Goal: Task Accomplishment & Management: Use online tool/utility

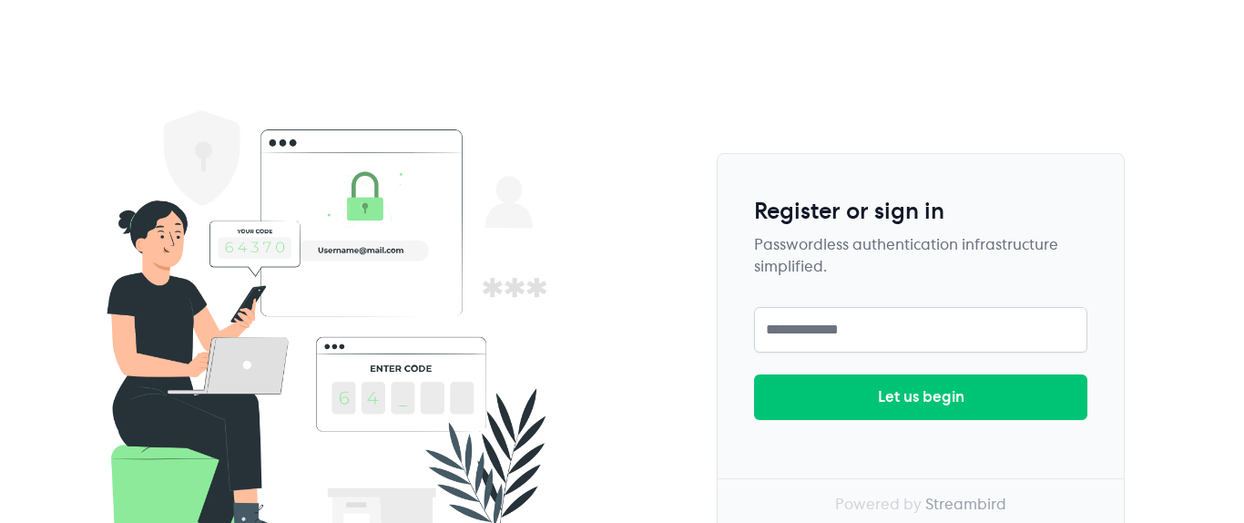
scroll to position [128, 0]
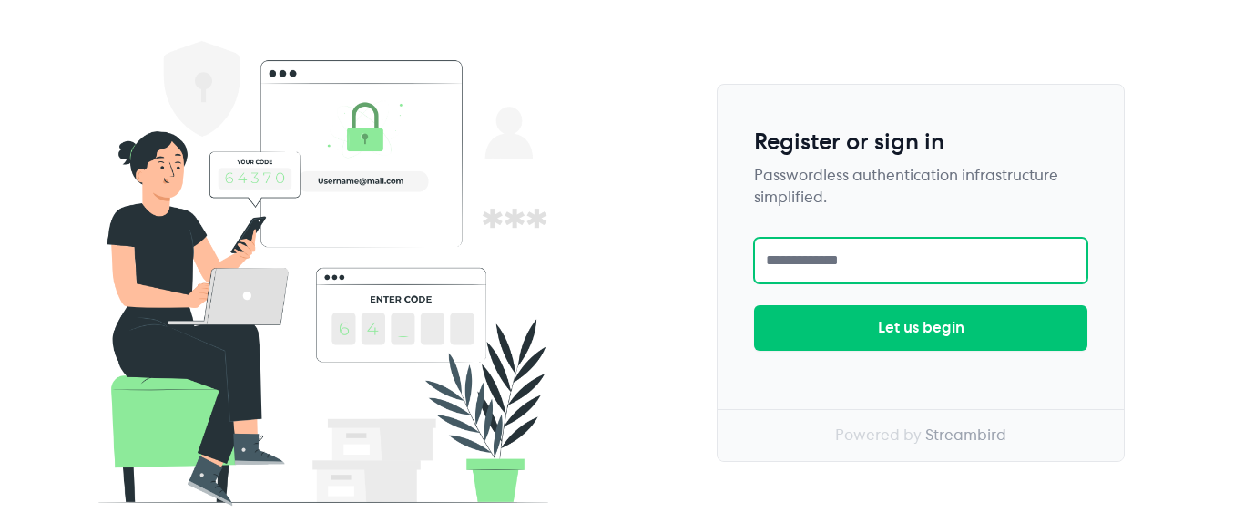
click at [902, 263] on input "text" at bounding box center [920, 261] width 333 height 46
type input "**********"
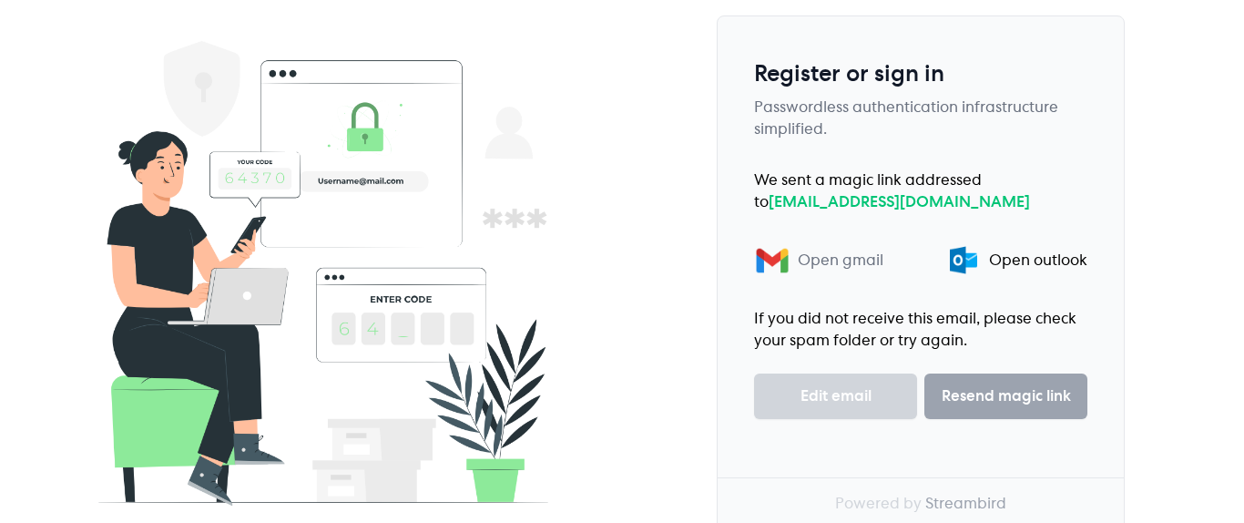
click at [847, 266] on div "Open gmail" at bounding box center [841, 260] width 86 height 22
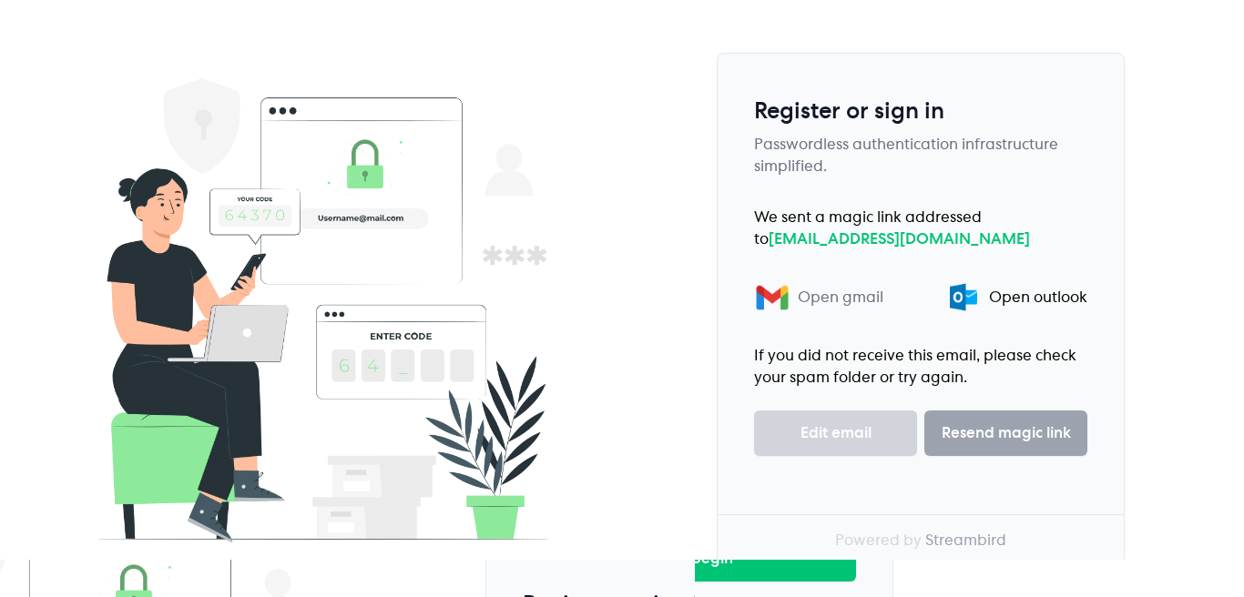
scroll to position [0, 0]
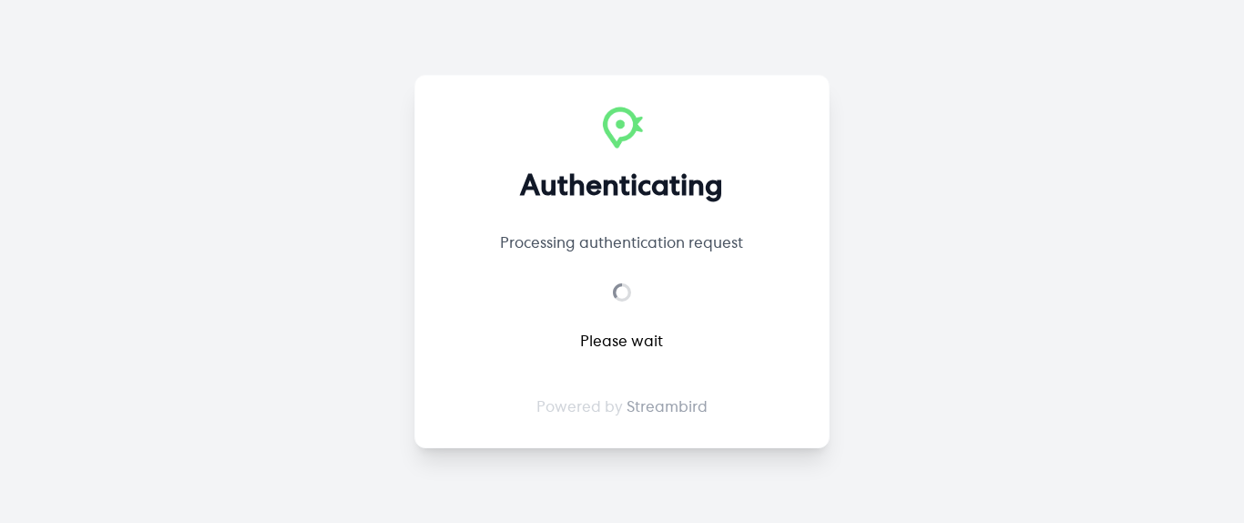
select select "**"
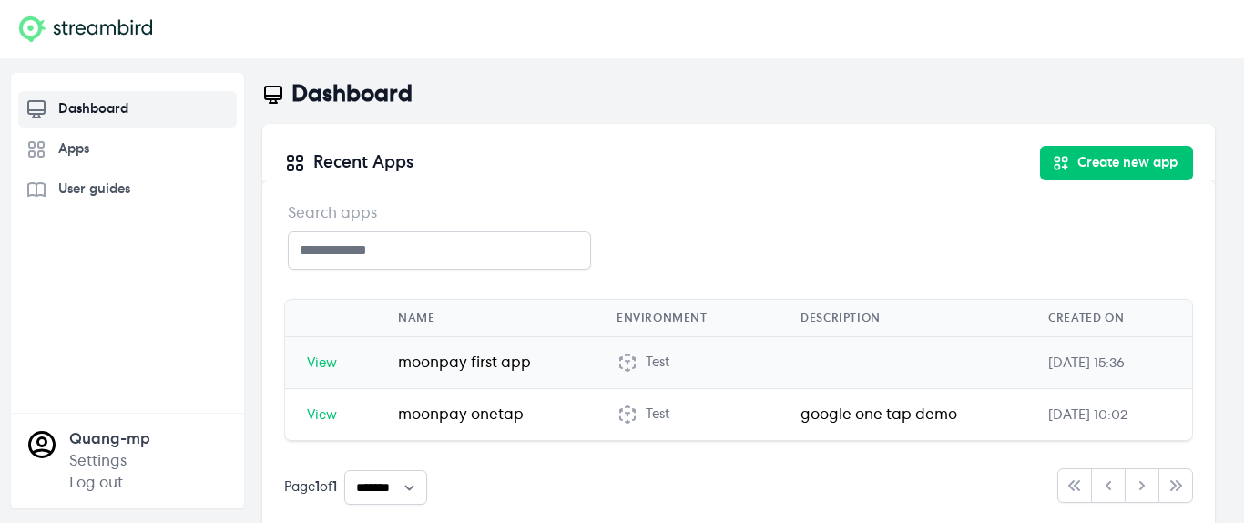
click at [331, 366] on span "View" at bounding box center [322, 363] width 30 height 13
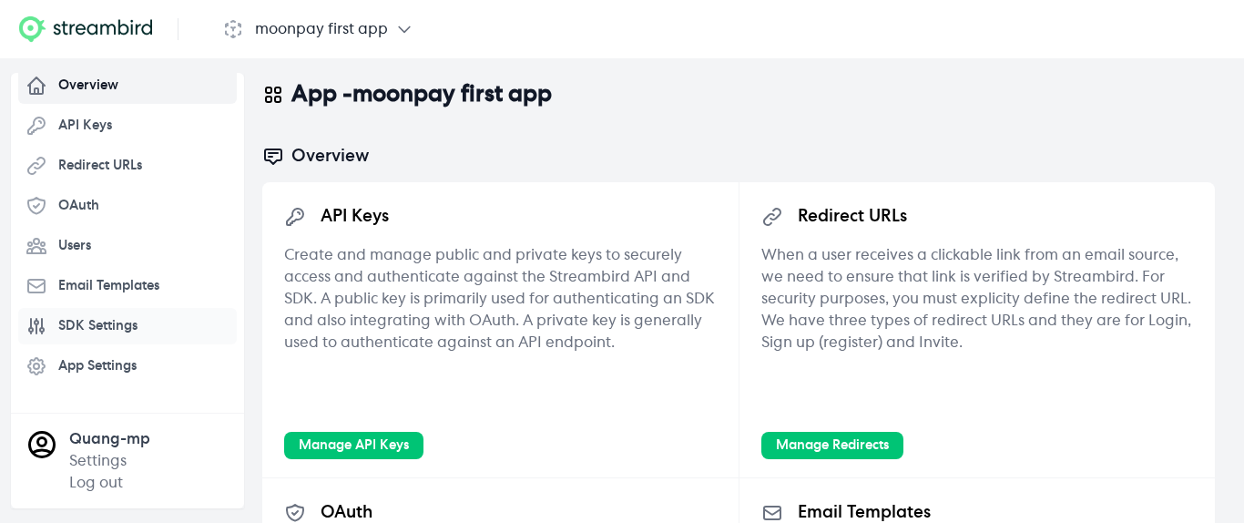
scroll to position [79, 0]
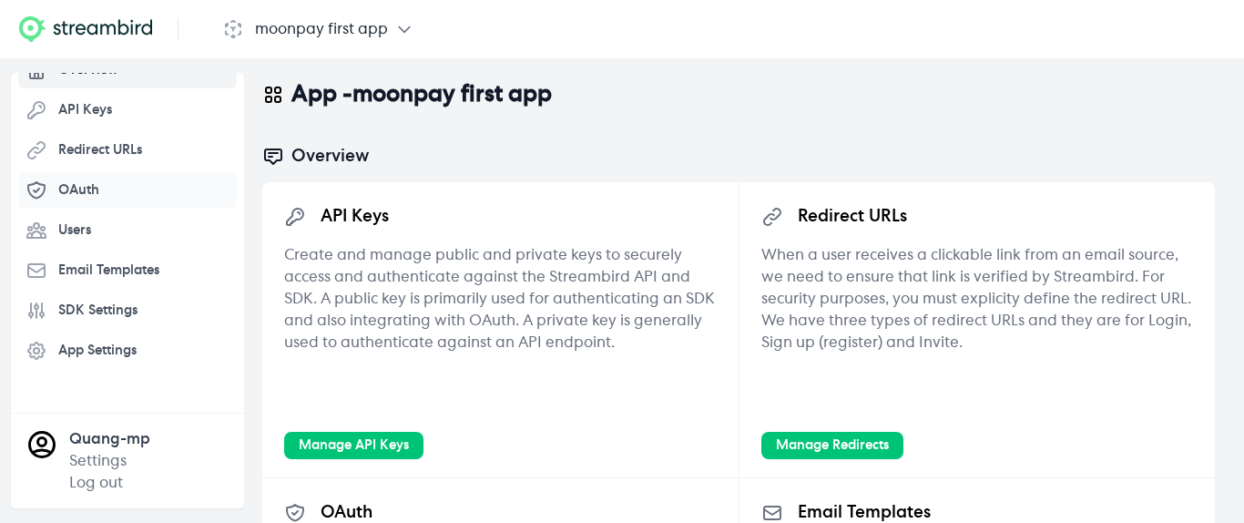
click at [134, 188] on link "OAuth" at bounding box center [127, 190] width 219 height 36
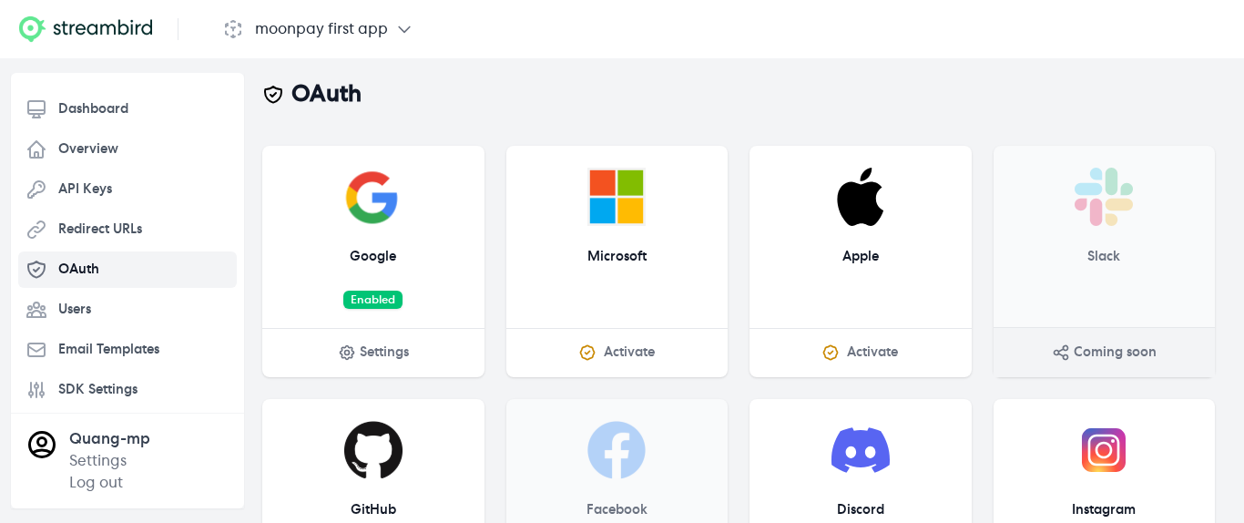
click at [370, 355] on span "Settings" at bounding box center [384, 352] width 49 height 18
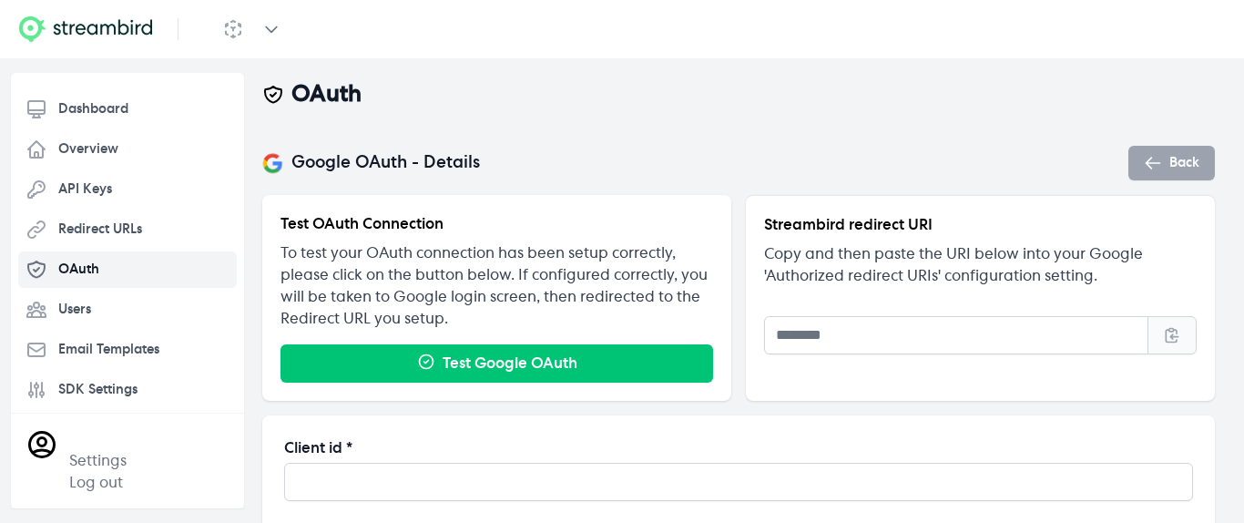
type input "**********"
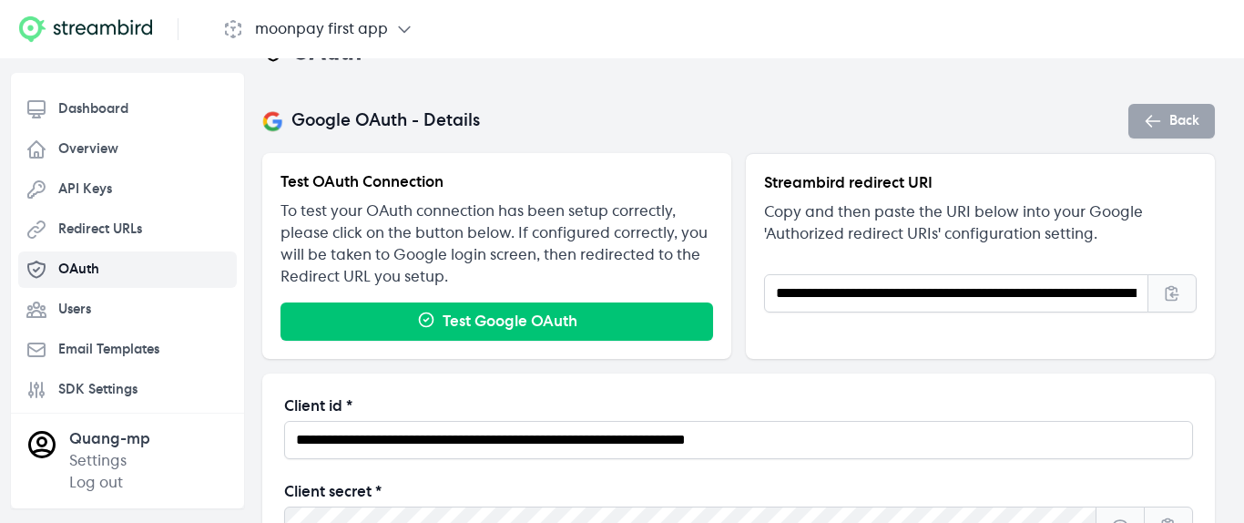
scroll to position [70, 0]
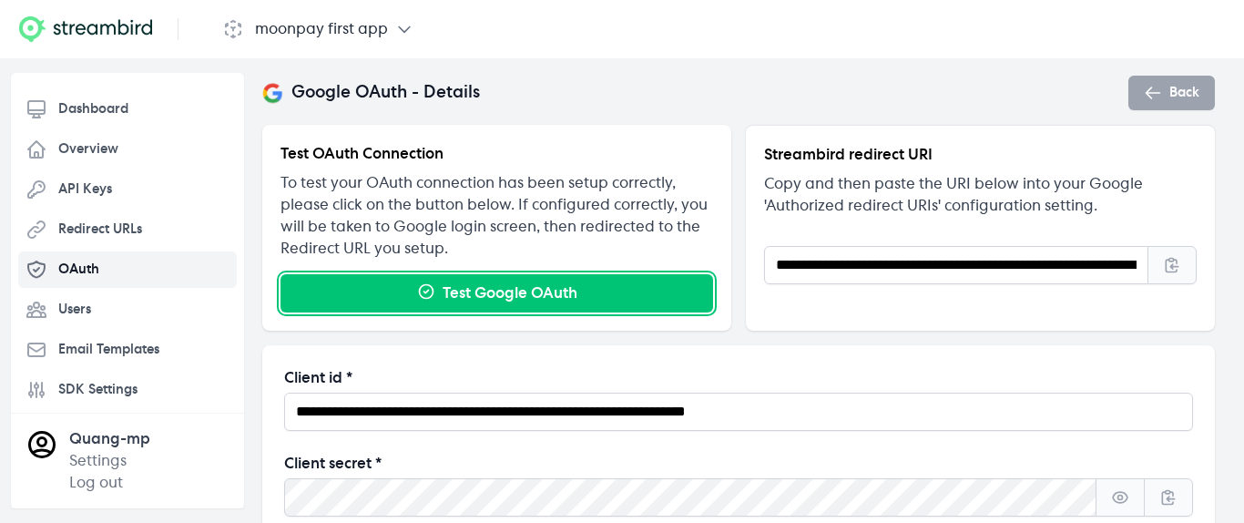
click at [445, 298] on button "Test Google OAuth" at bounding box center [496, 293] width 432 height 38
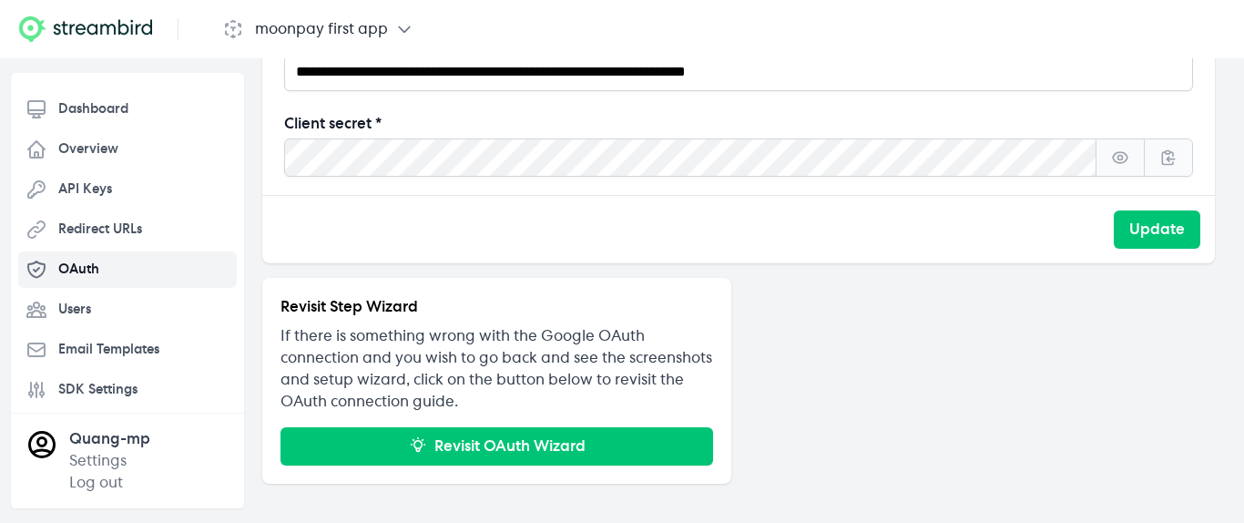
scroll to position [414, 0]
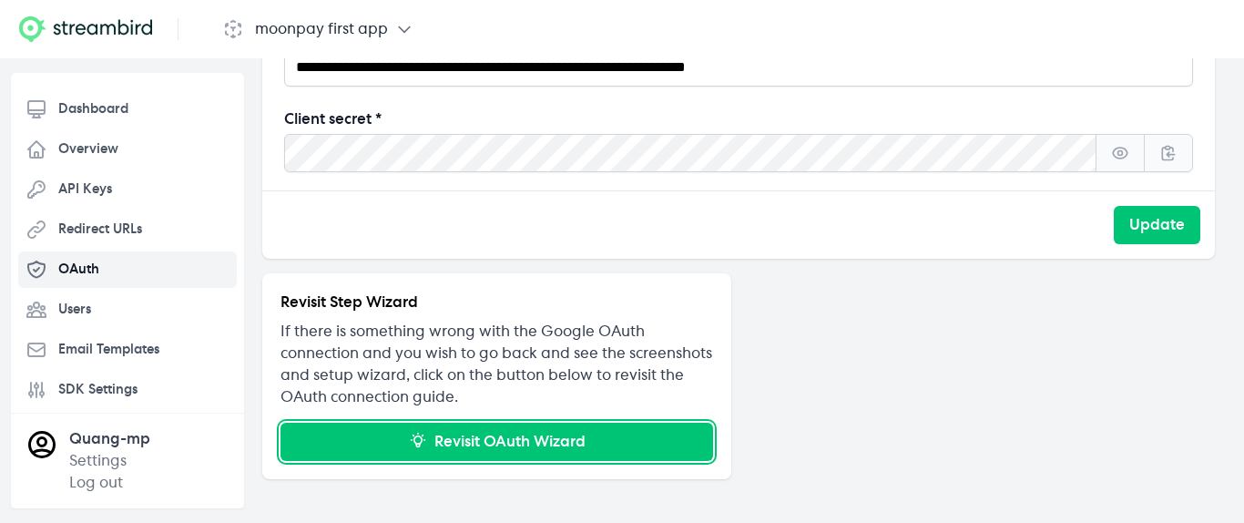
click at [433, 447] on button "Revisit OAuth Wizard" at bounding box center [496, 441] width 432 height 38
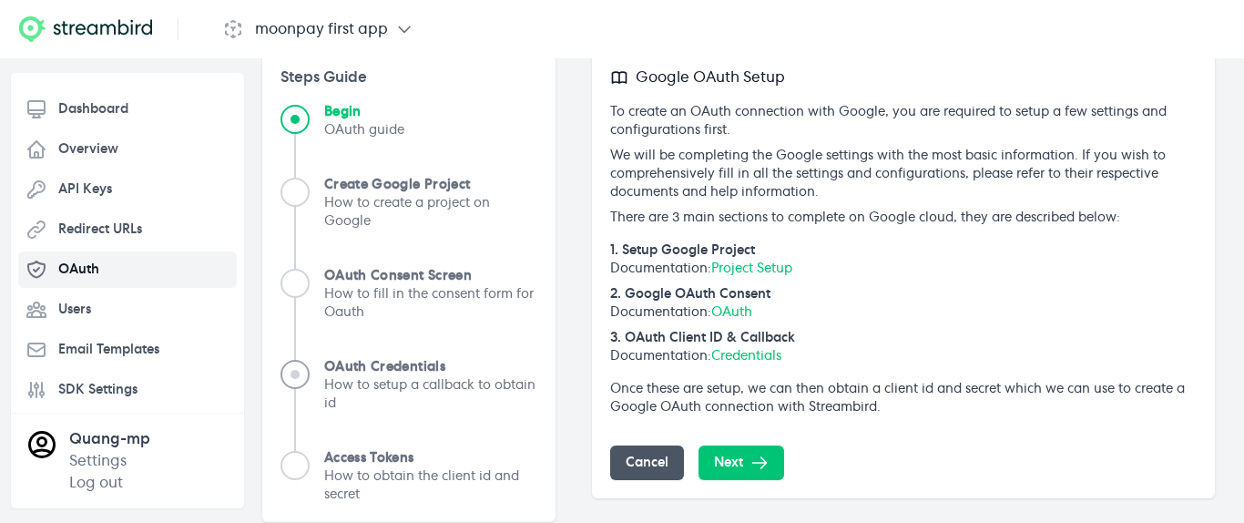
scroll to position [131, 0]
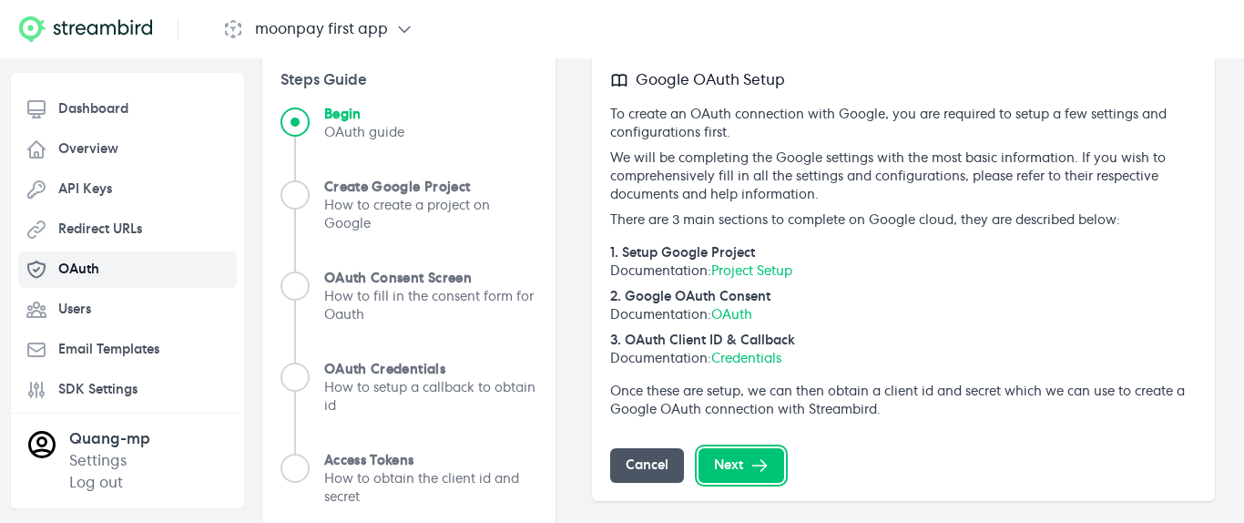
click at [717, 468] on button "Next" at bounding box center [741, 465] width 86 height 35
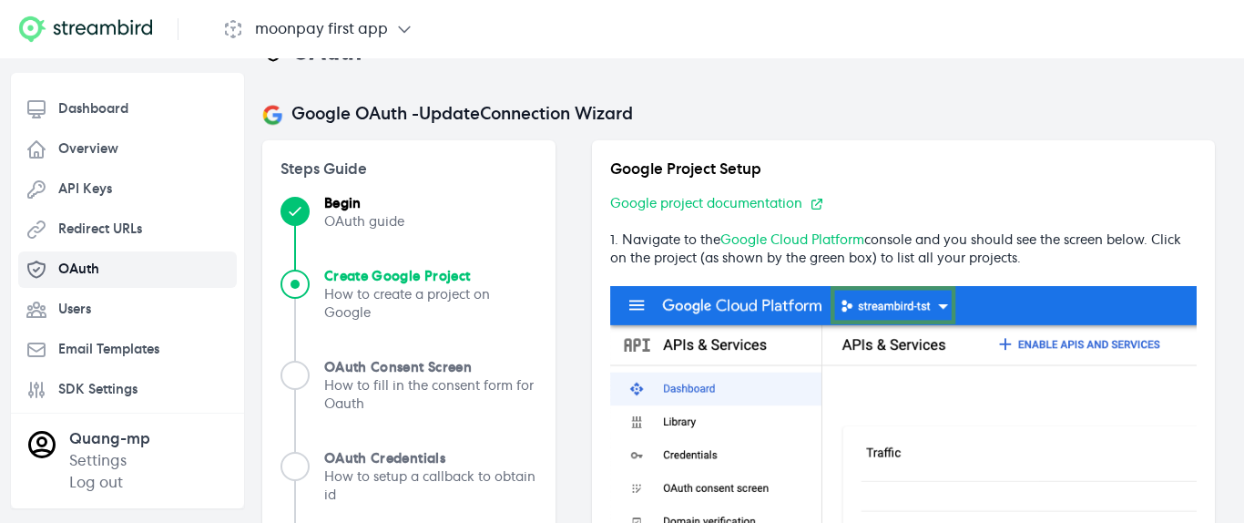
scroll to position [0, 0]
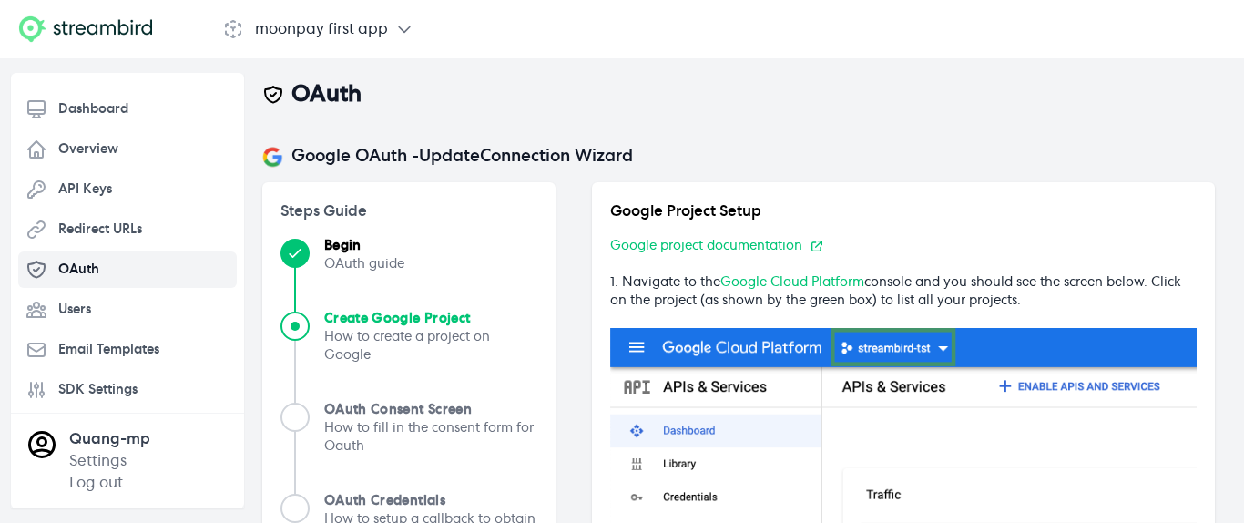
click at [760, 283] on link "Google Cloud Platform" at bounding box center [792, 282] width 144 height 13
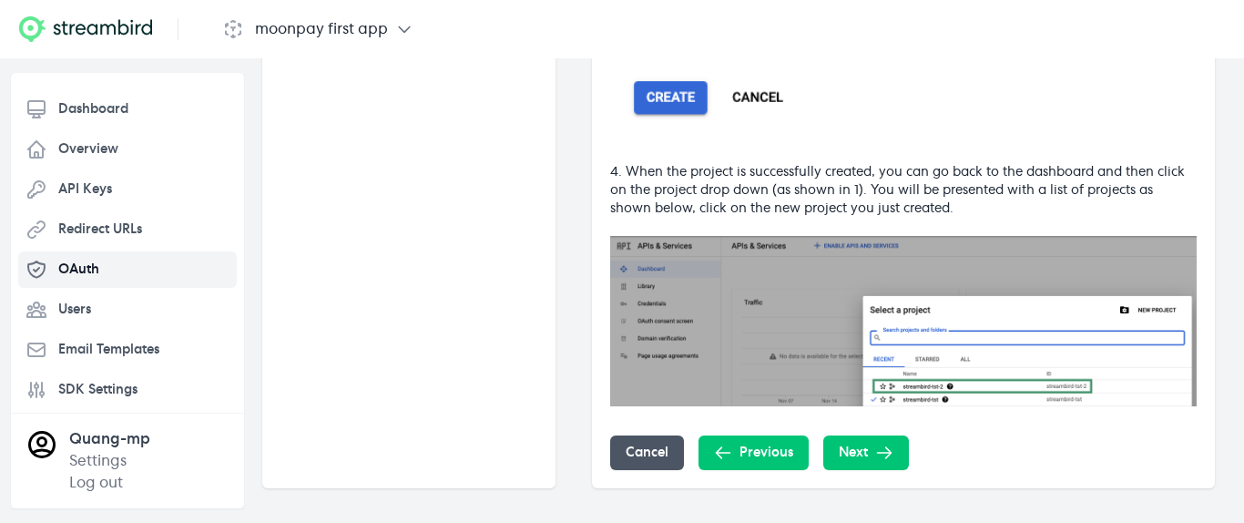
scroll to position [1267, 0]
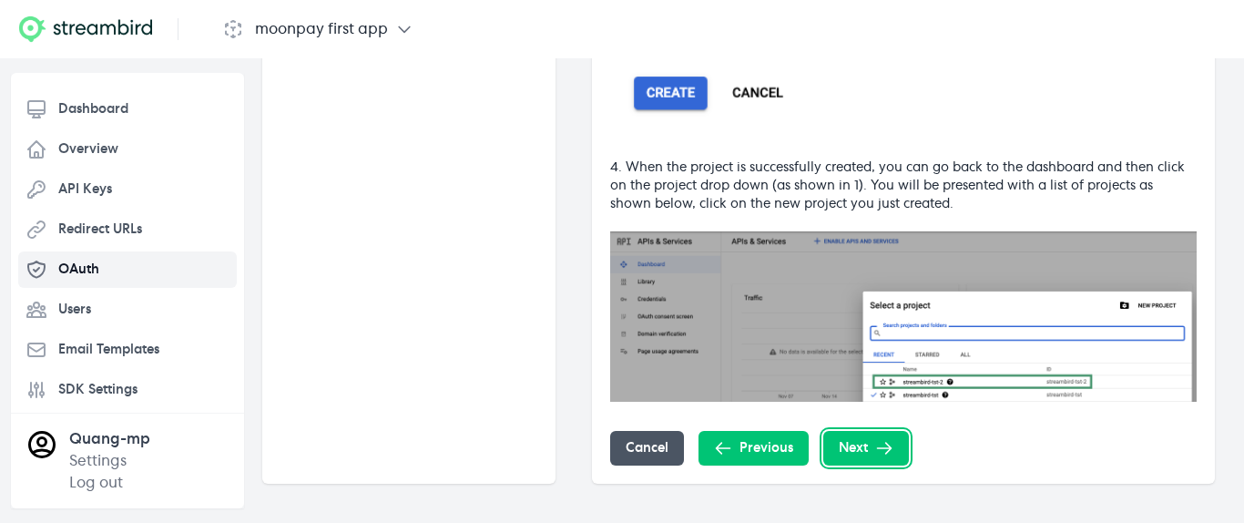
click at [845, 453] on button "Next" at bounding box center [866, 448] width 86 height 35
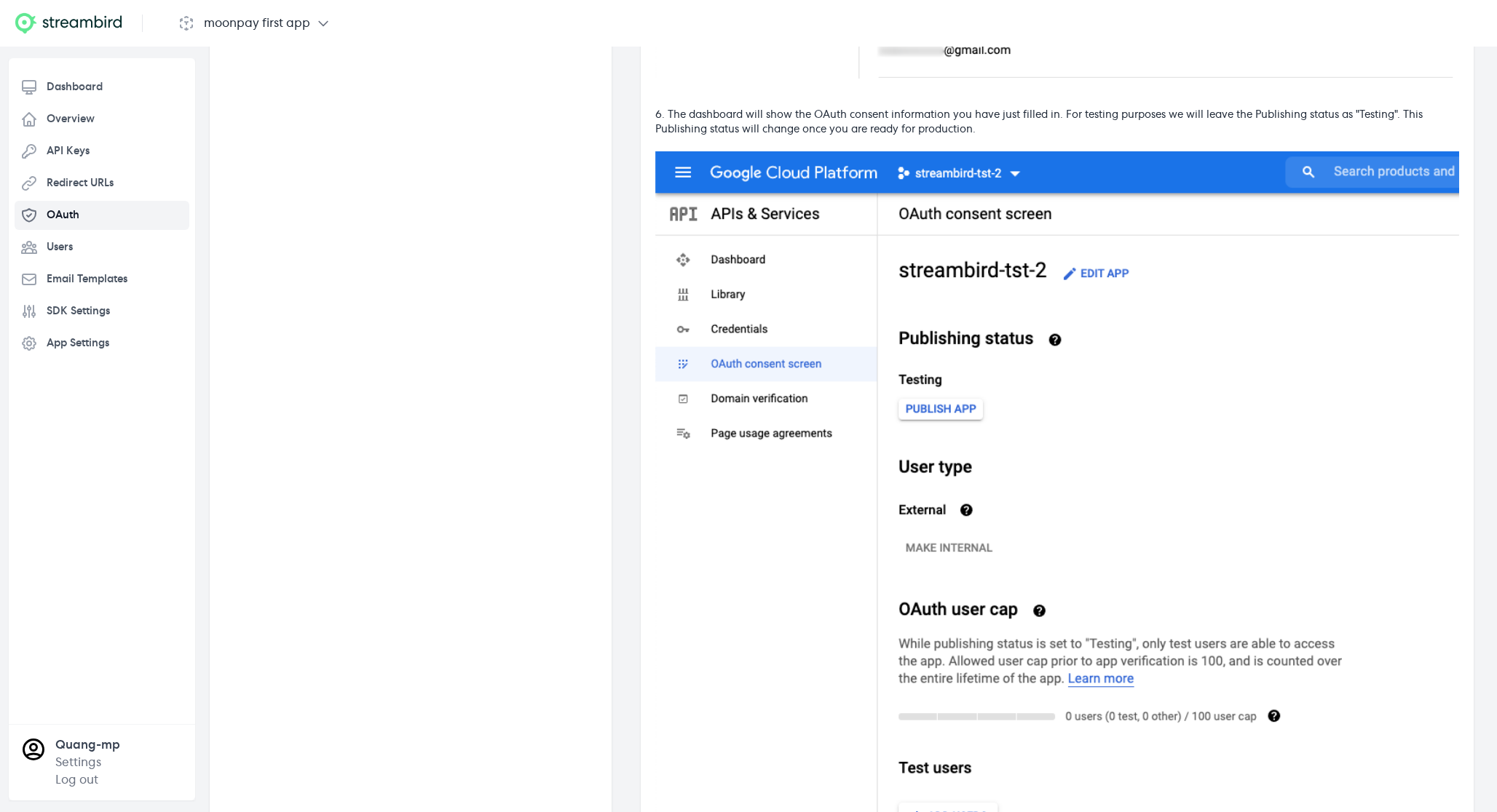
scroll to position [4948, 0]
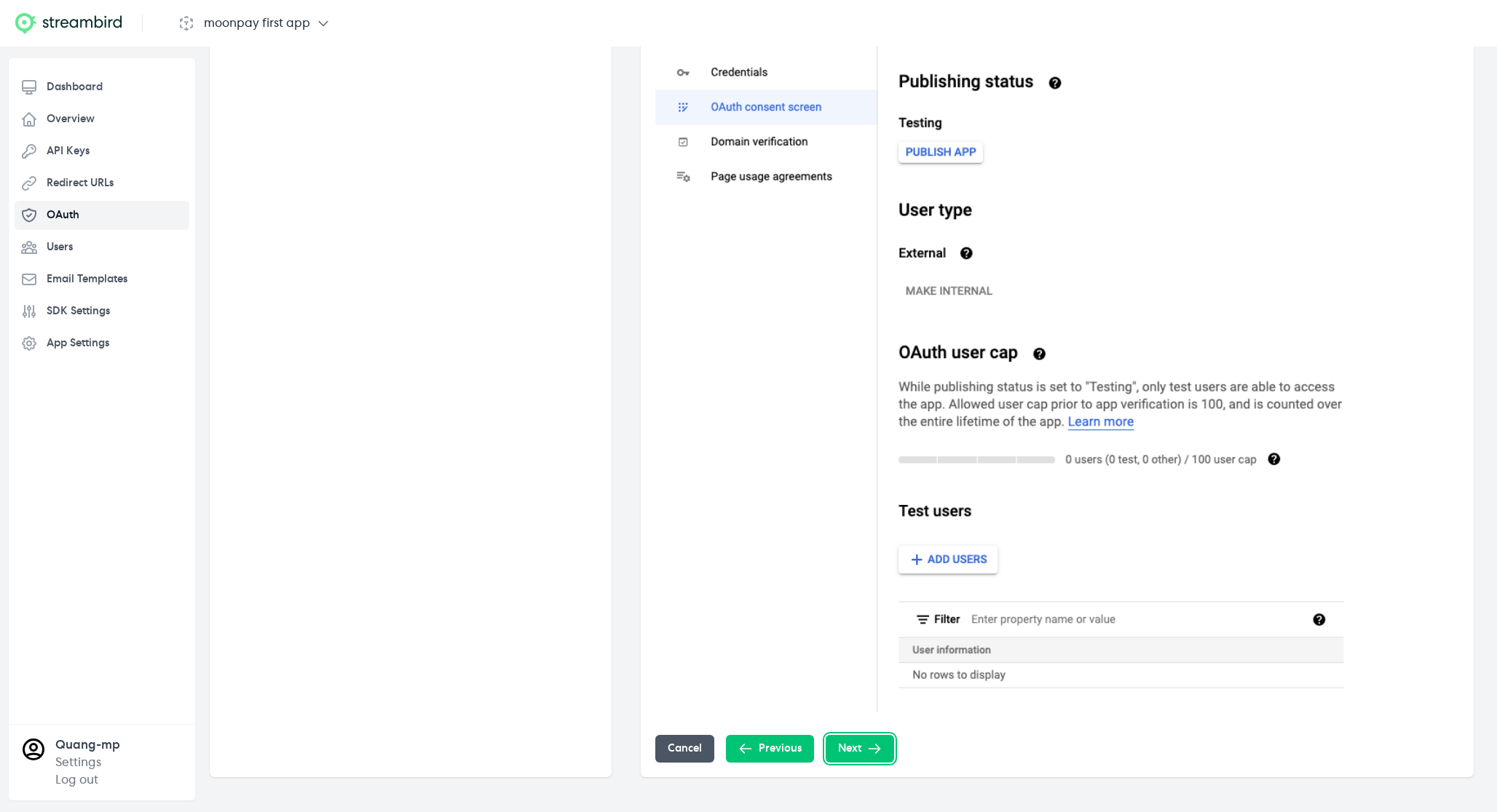
click at [853, 417] on button "Next" at bounding box center [860, 749] width 69 height 28
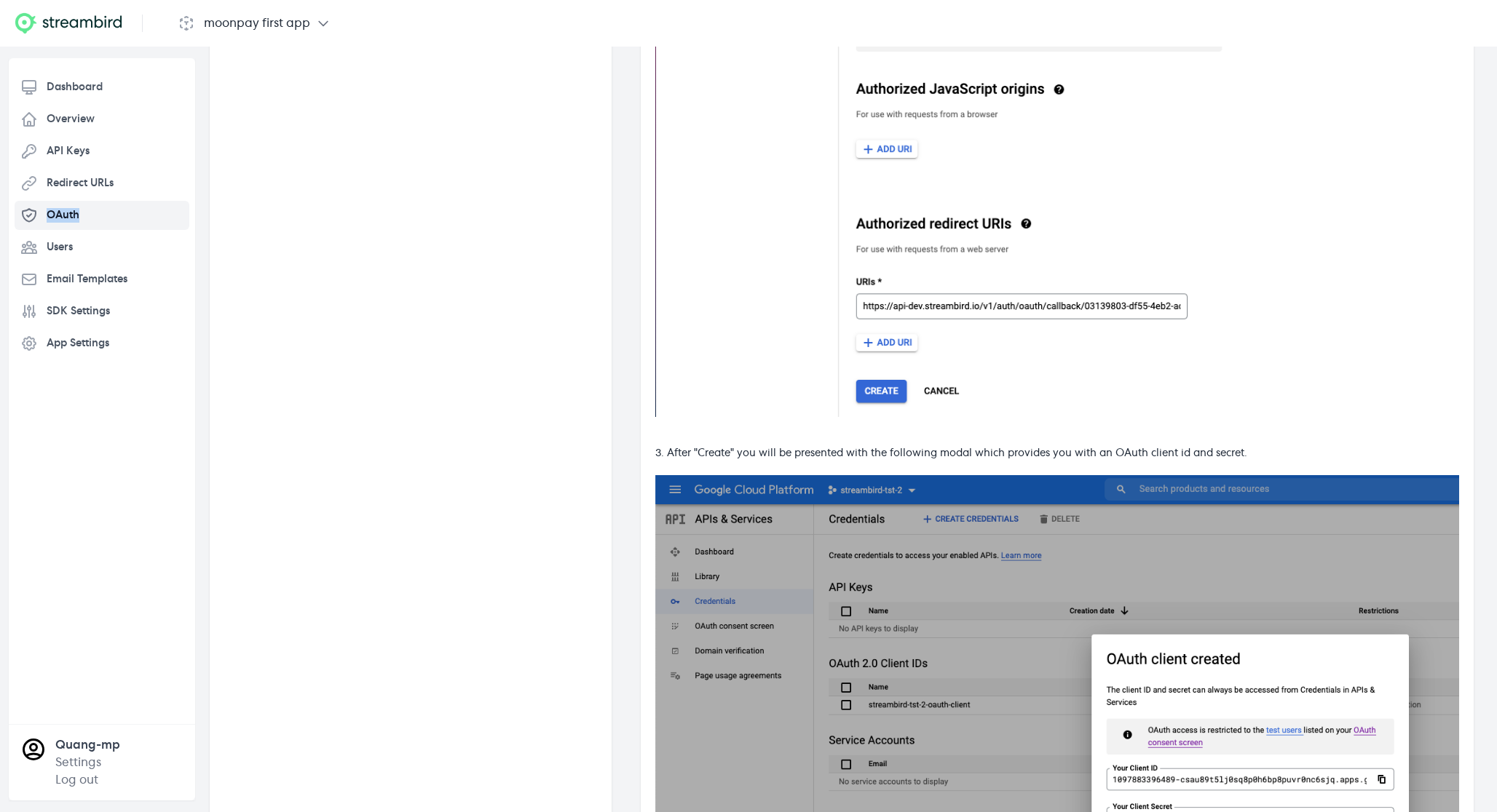
scroll to position [1427, 0]
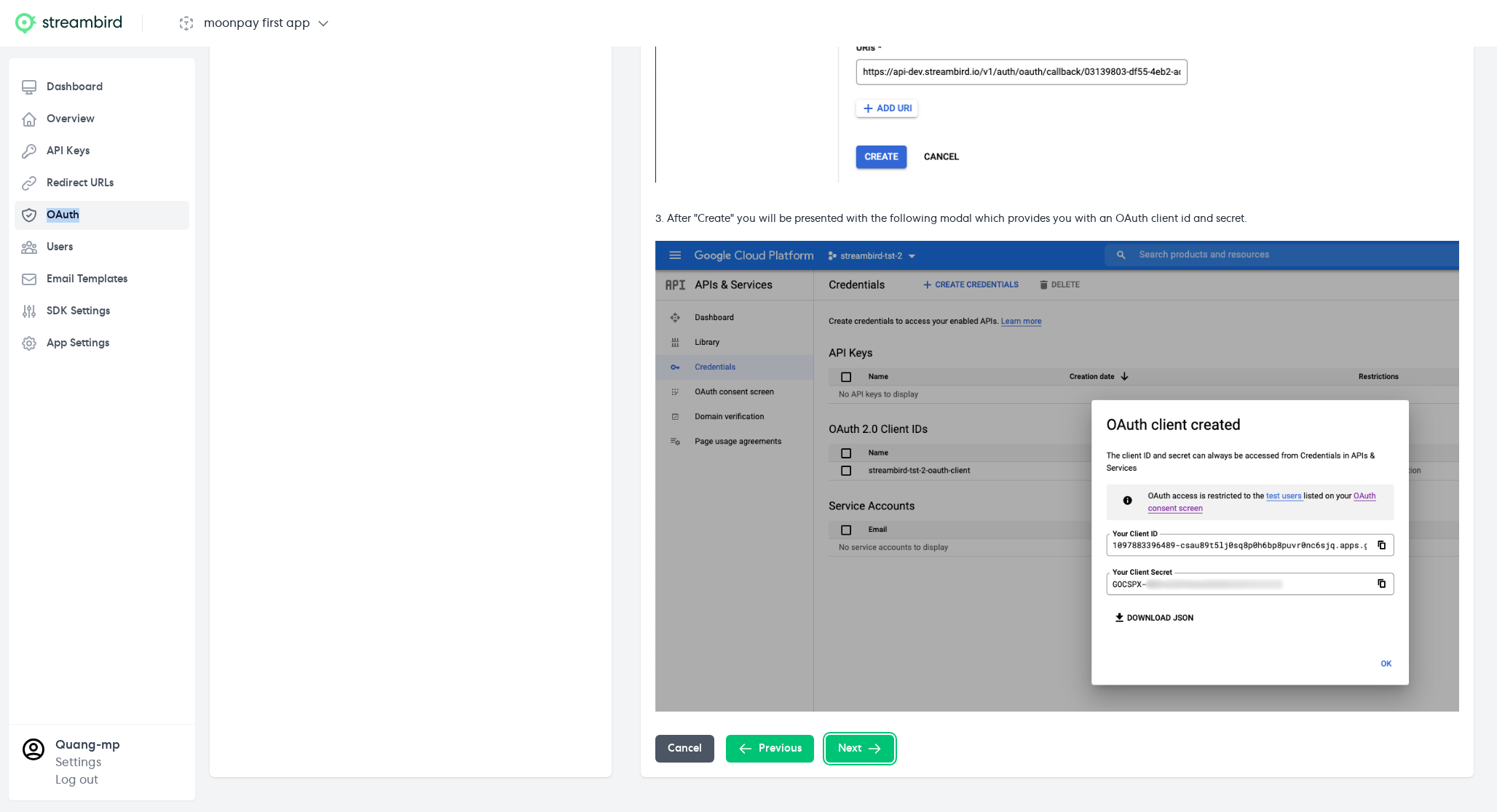
click at [860, 417] on button "Next" at bounding box center [860, 749] width 69 height 28
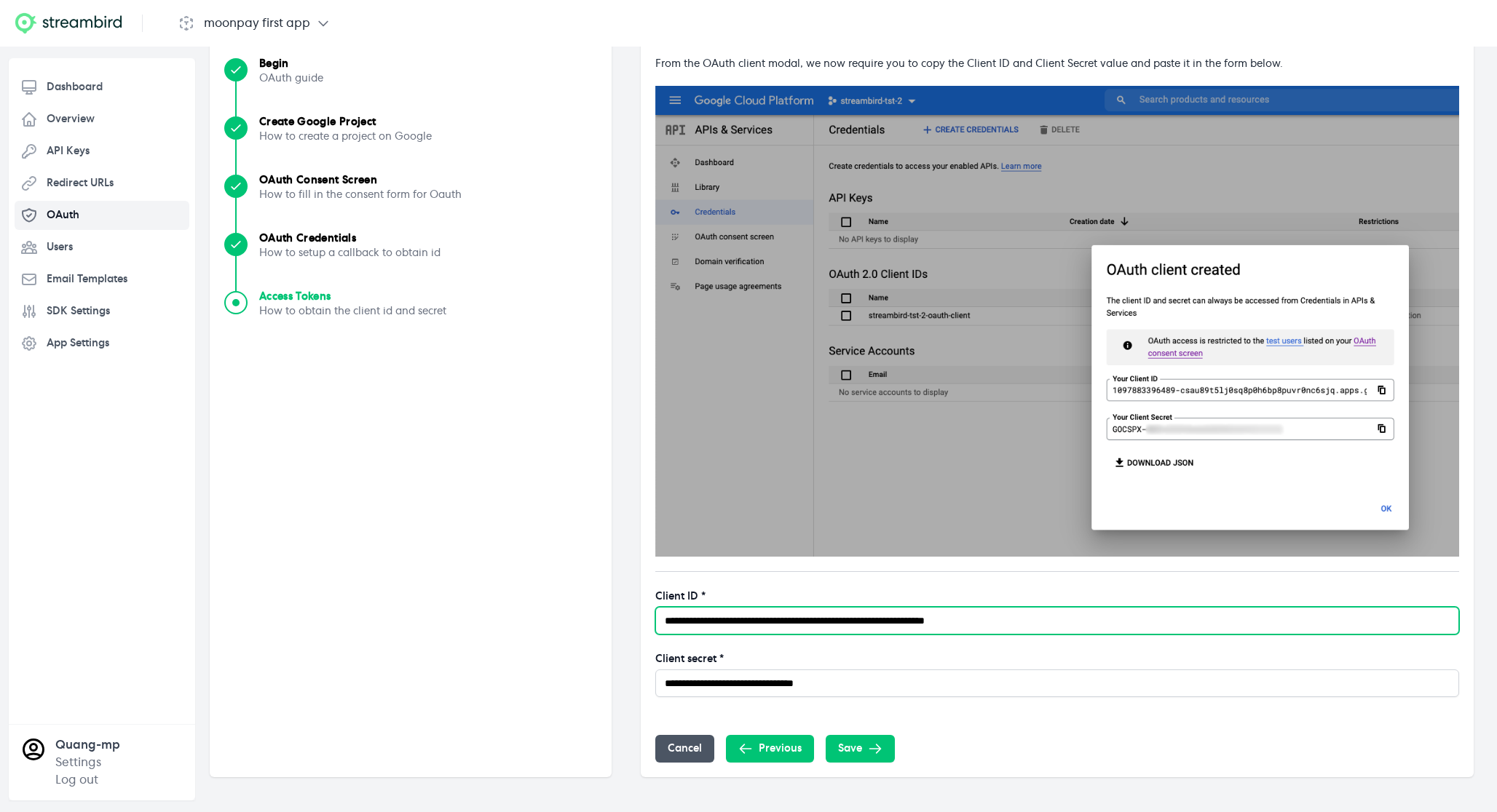
drag, startPoint x: 1096, startPoint y: 615, endPoint x: 723, endPoint y: 608, distance: 373.1
click at [723, 417] on input "**********" at bounding box center [1056, 620] width 804 height 28
paste input "*"
type input "**********"
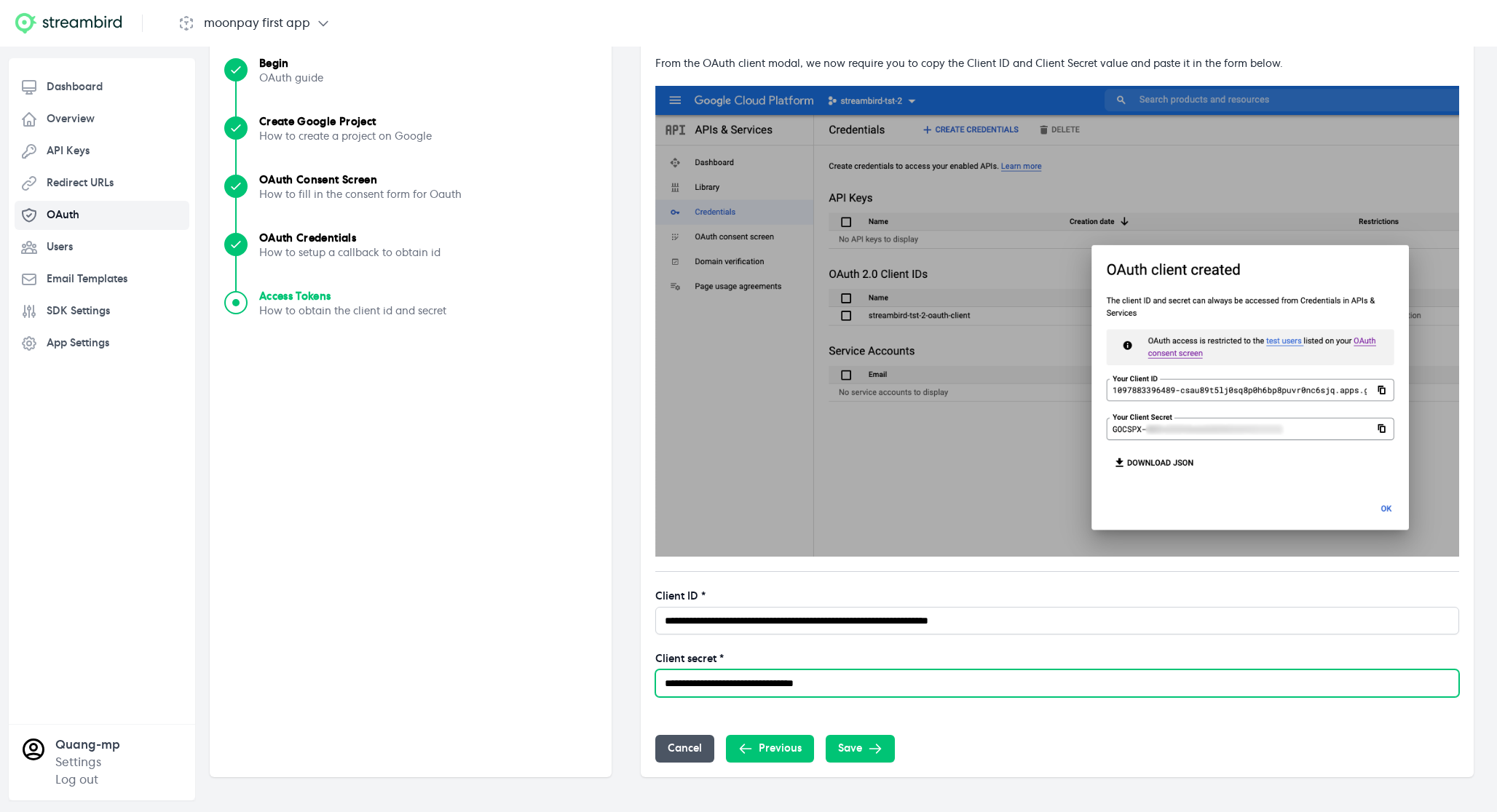
drag, startPoint x: 907, startPoint y: 683, endPoint x: 606, endPoint y: 679, distance: 301.0
click at [606, 417] on div "Steps Guide Begin OAuth guide Create Google Project How to create a project on …" at bounding box center [841, 395] width 1264 height 764
paste input "text"
type input "**********"
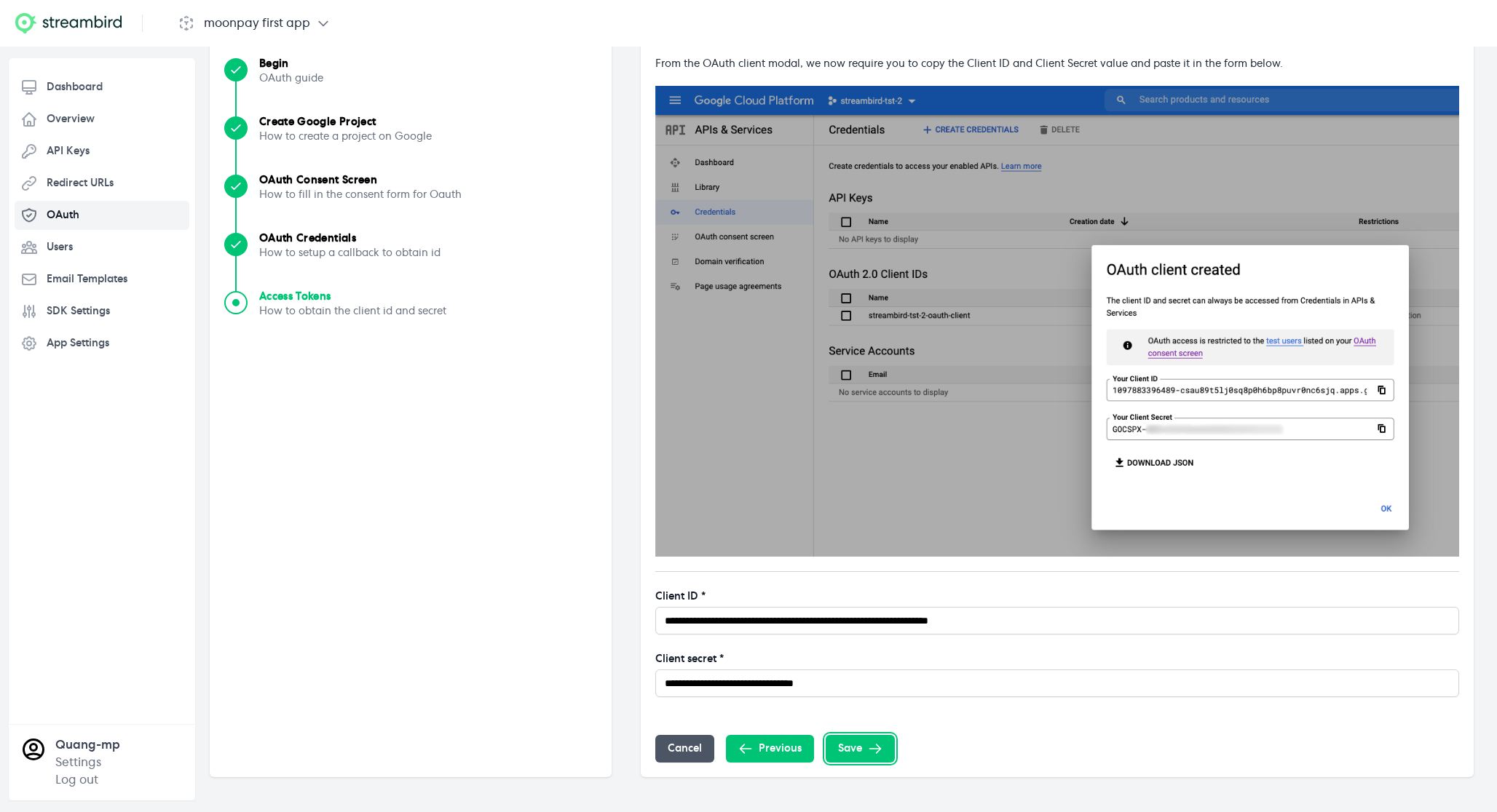
click at [864, 417] on div "Save" at bounding box center [860, 749] width 45 height 14
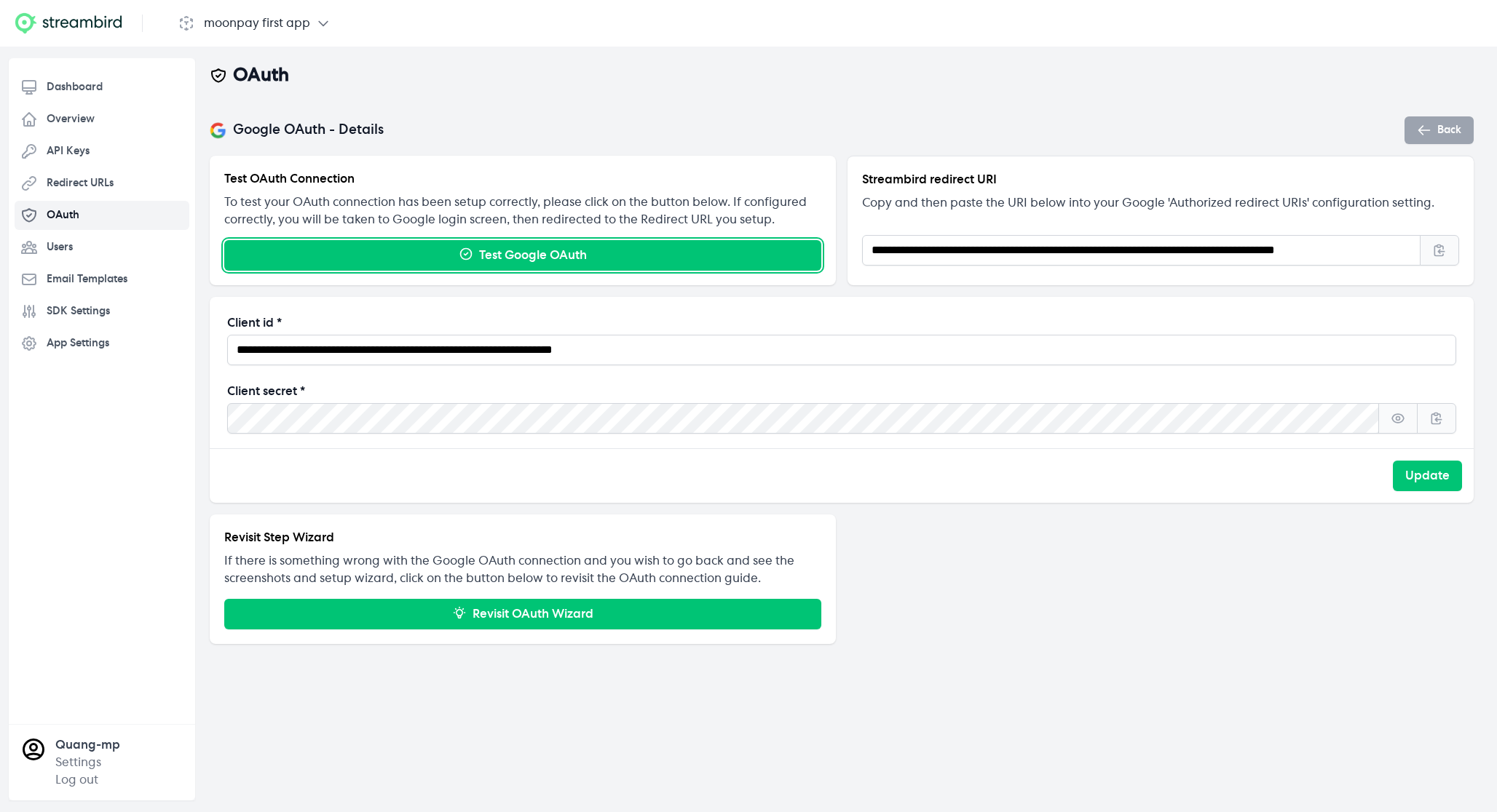
click at [527, 260] on button "Test Google OAuth" at bounding box center [522, 255] width 597 height 30
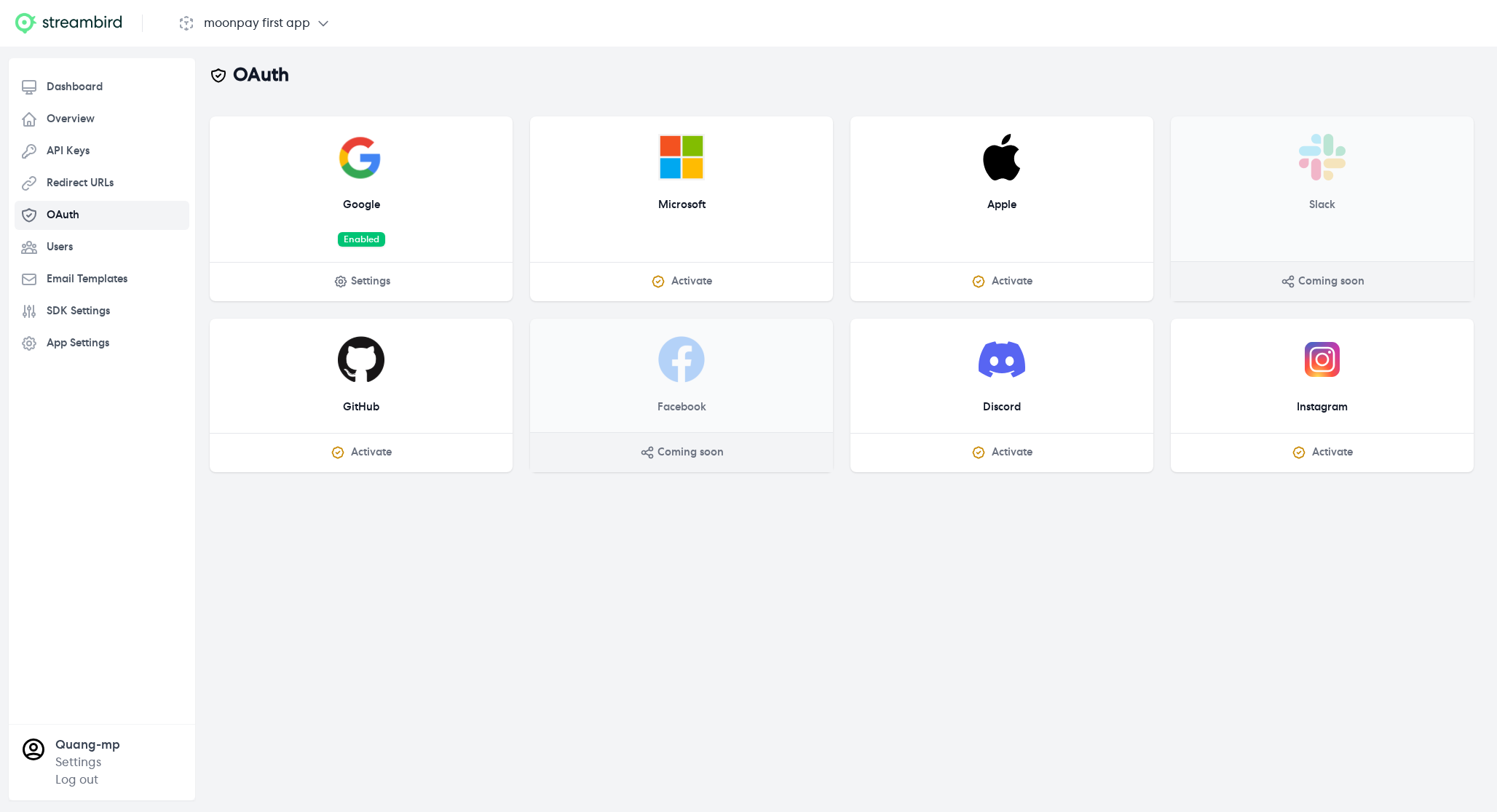
click at [378, 283] on span "Settings" at bounding box center [370, 281] width 39 height 14
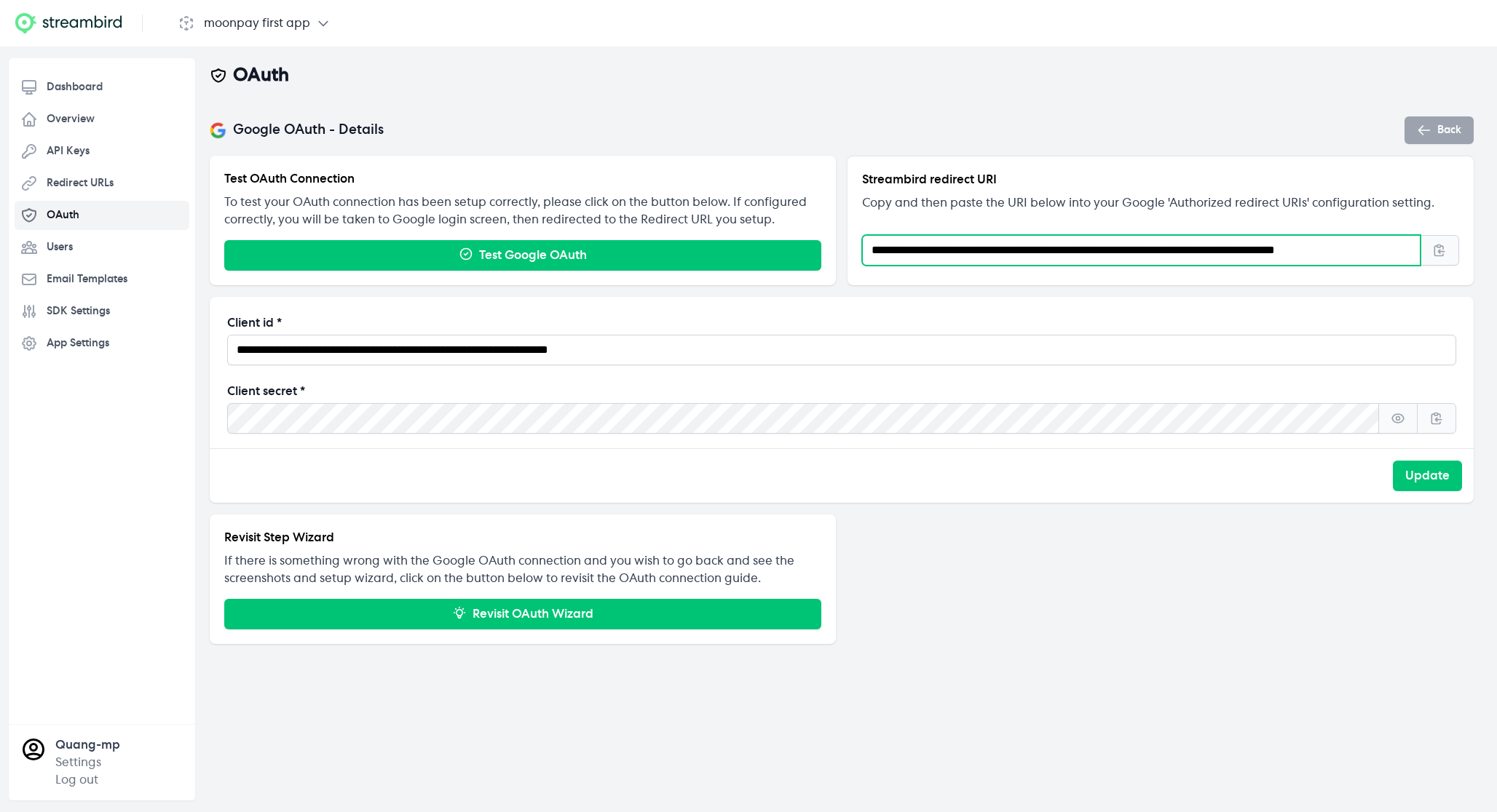
click at [988, 248] on input "**********" at bounding box center [1141, 250] width 558 height 30
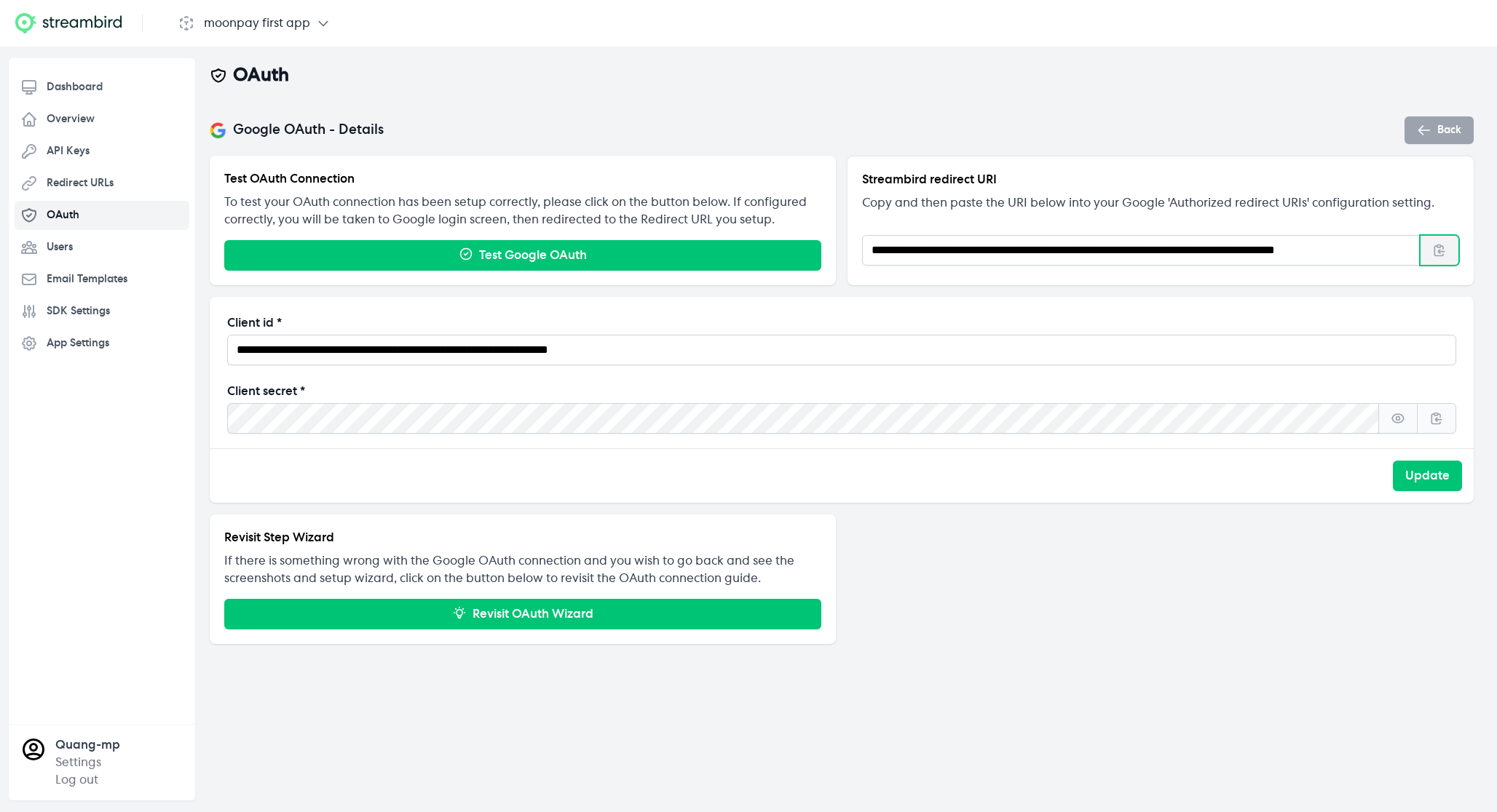
click at [1443, 248] on icon "button" at bounding box center [1439, 251] width 10 height 11
